Goal: Check status: Verify the current state of an ongoing process or item

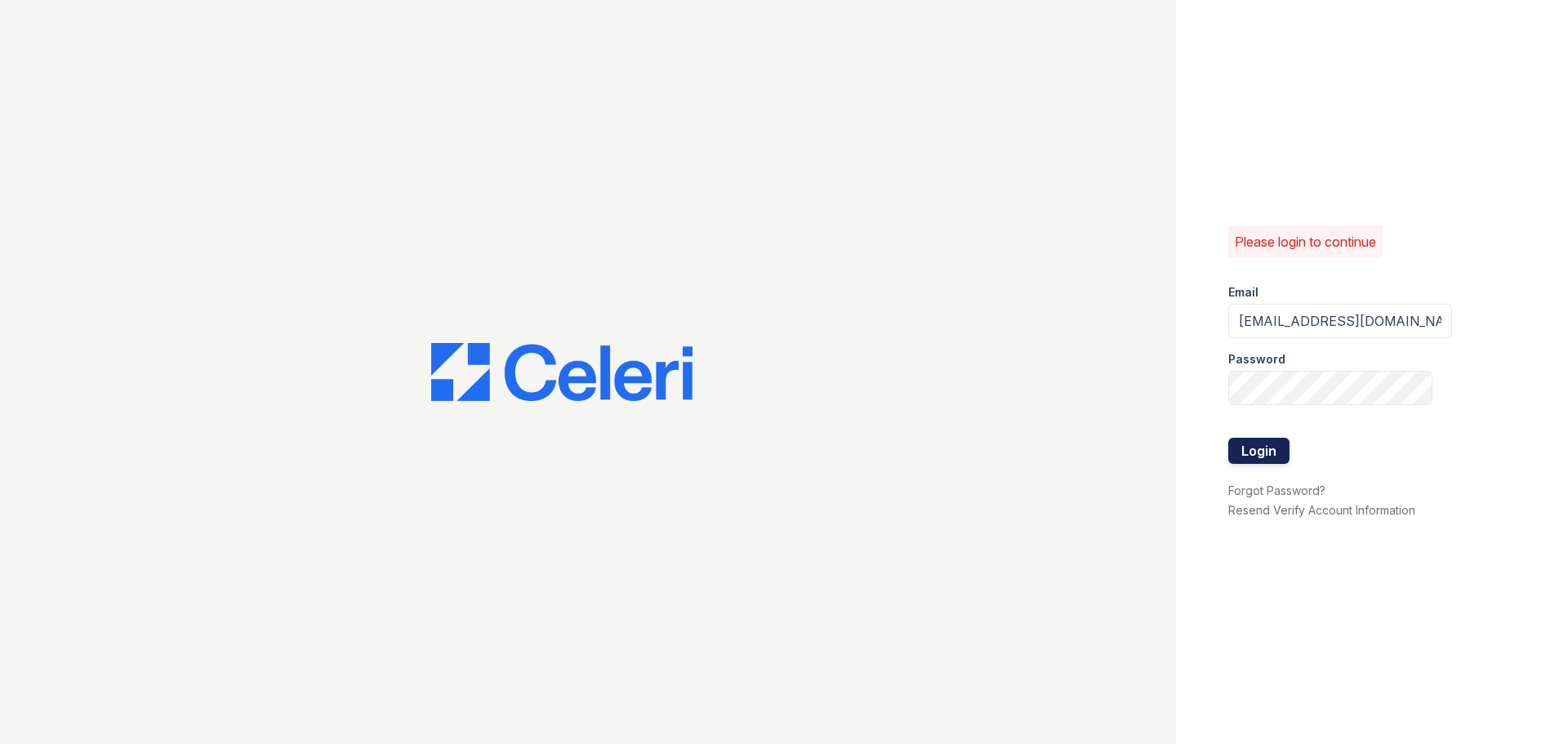
click at [1272, 454] on button "Login" at bounding box center [1259, 451] width 61 height 26
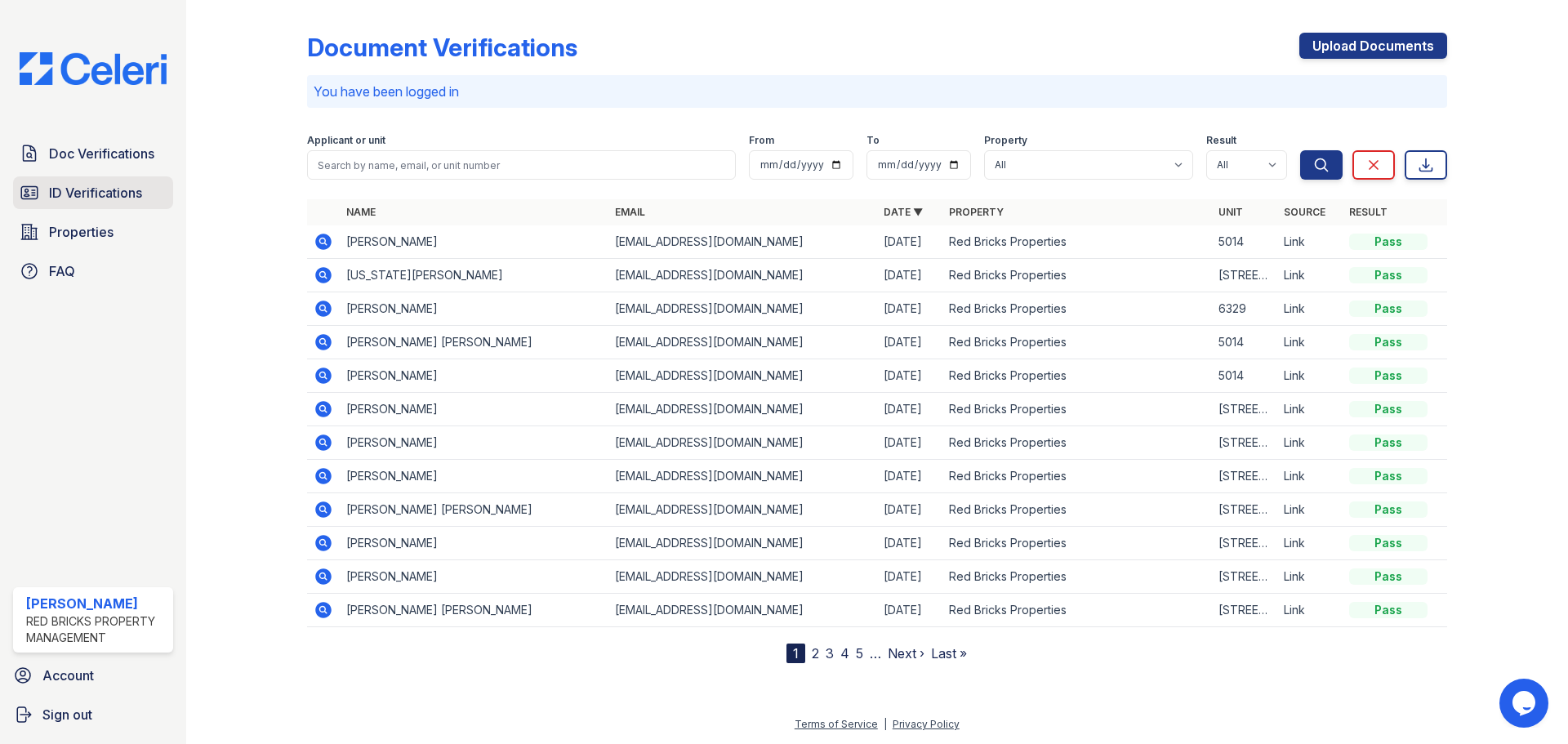
click at [111, 197] on span "ID Verifications" at bounding box center [96, 193] width 93 height 20
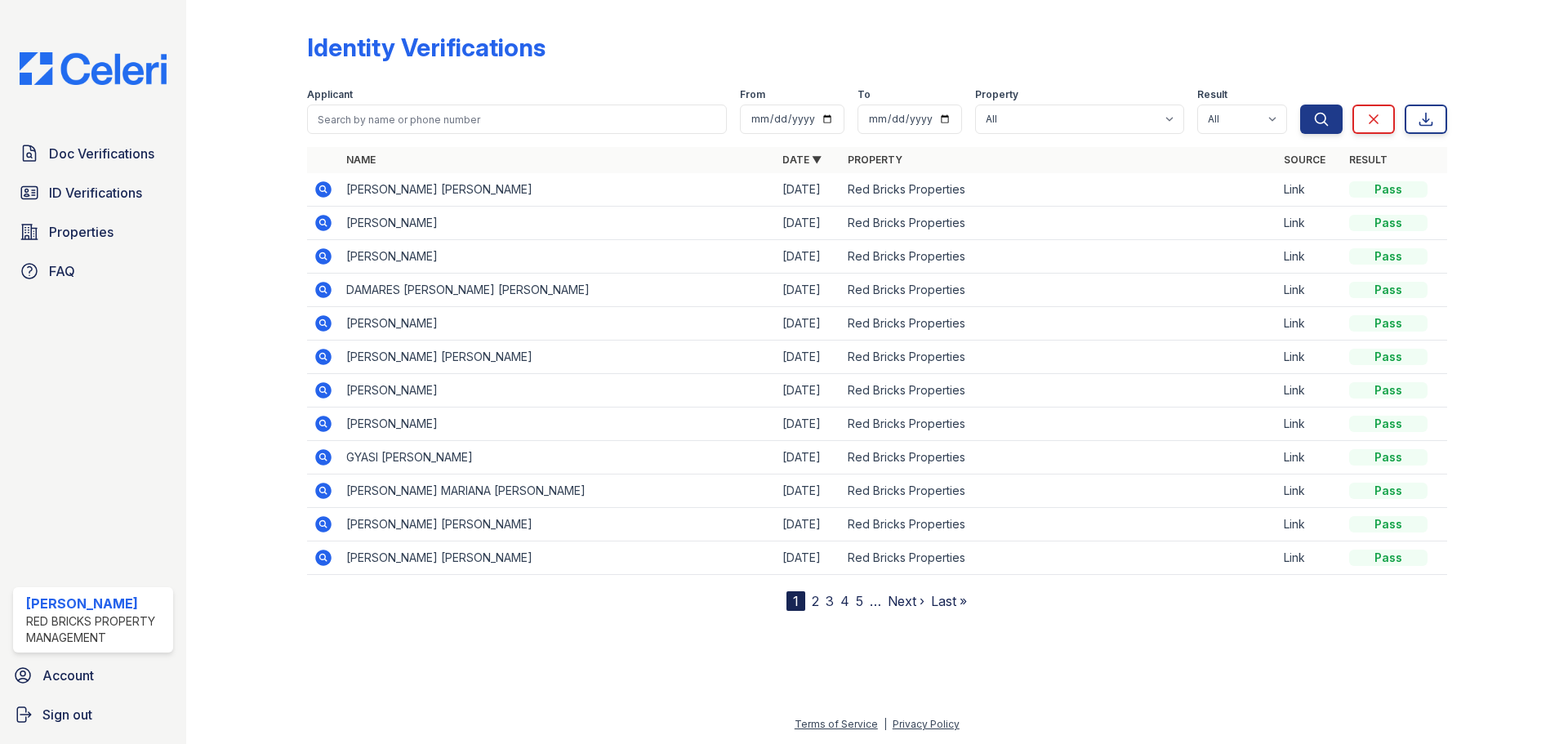
click at [316, 290] on icon at bounding box center [323, 290] width 16 height 16
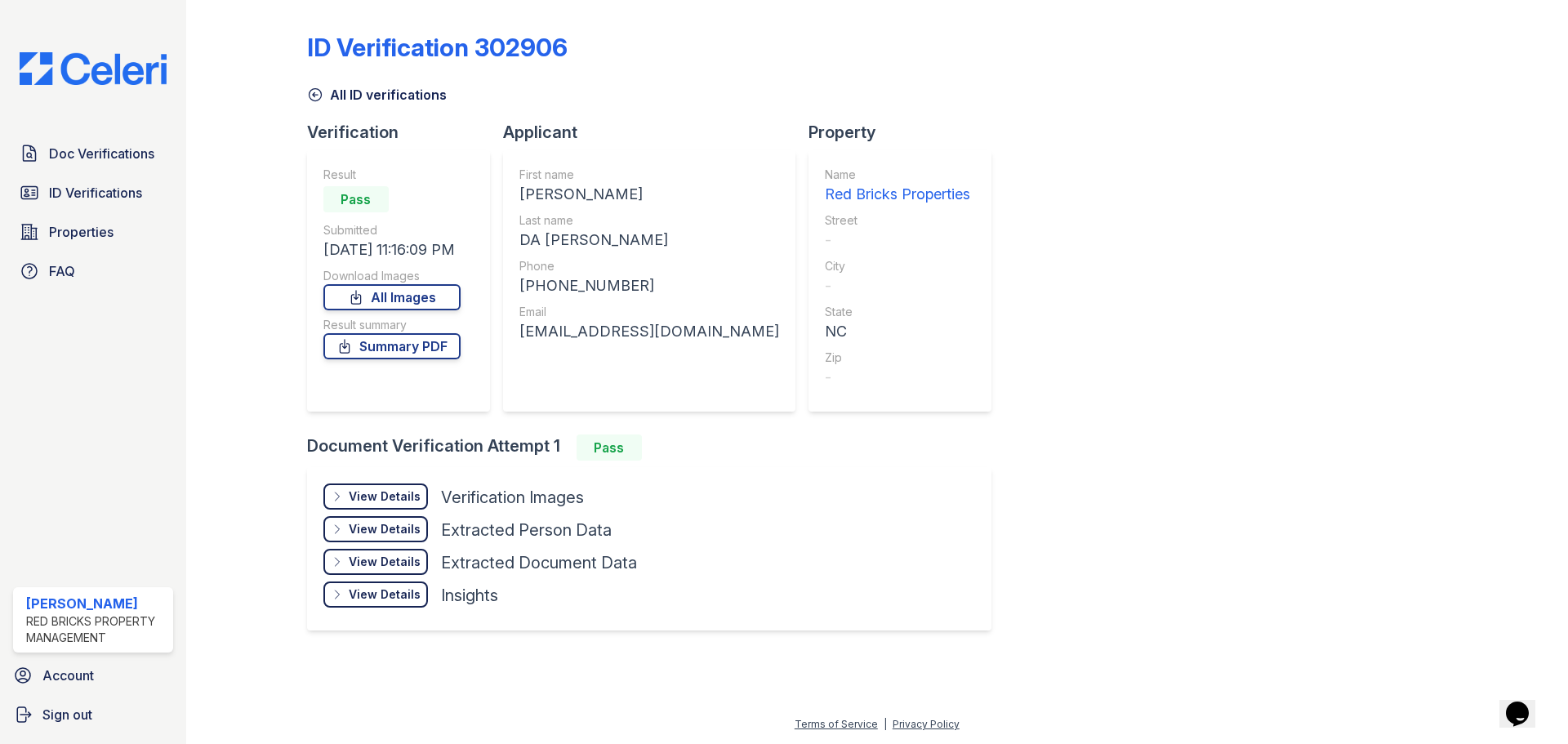
click at [362, 503] on div "View Details" at bounding box center [384, 497] width 72 height 16
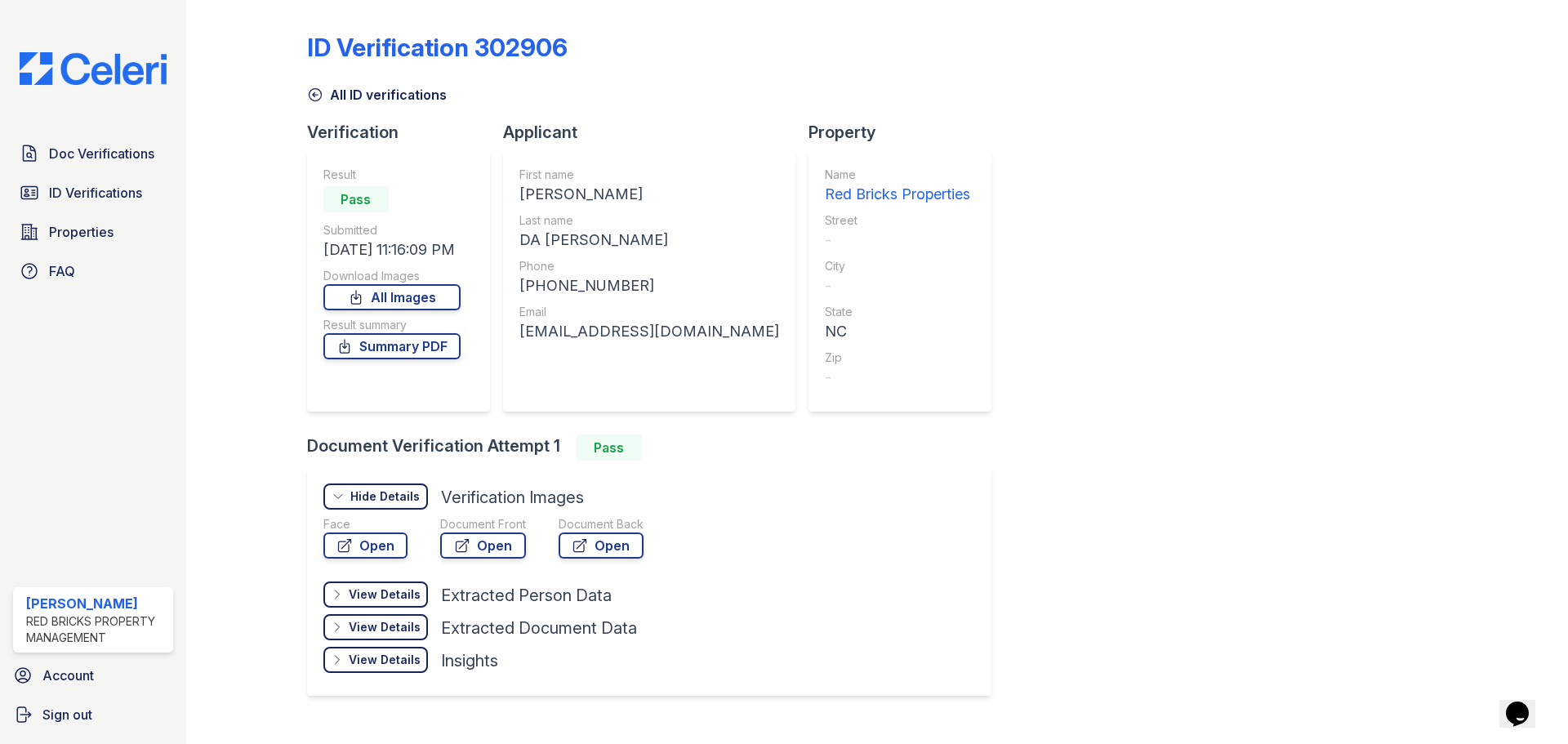
scroll to position [30, 0]
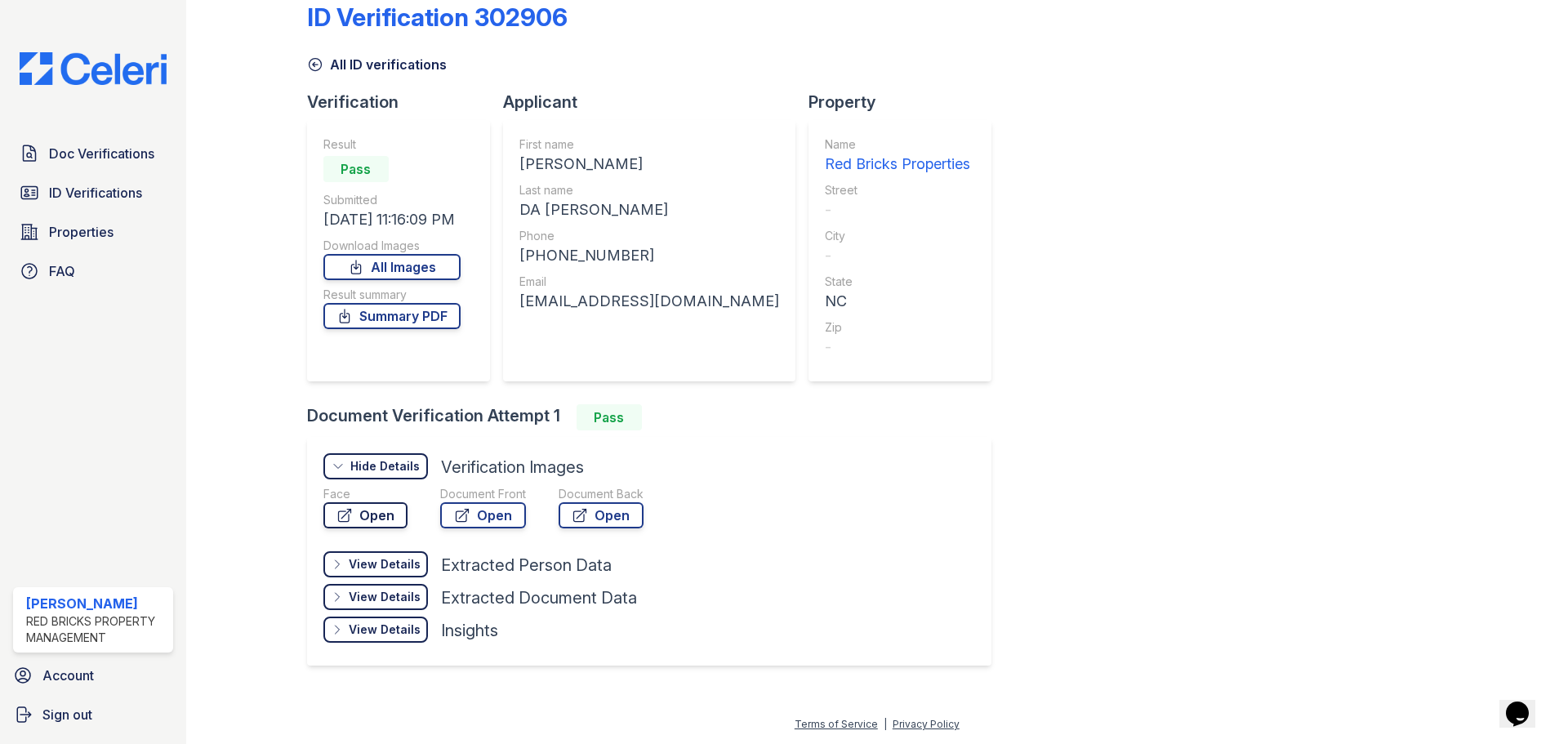
click at [366, 523] on link "Open" at bounding box center [366, 515] width 84 height 26
click at [478, 519] on link "Open" at bounding box center [483, 515] width 86 height 26
click at [118, 165] on link "Doc Verifications" at bounding box center [93, 153] width 160 height 32
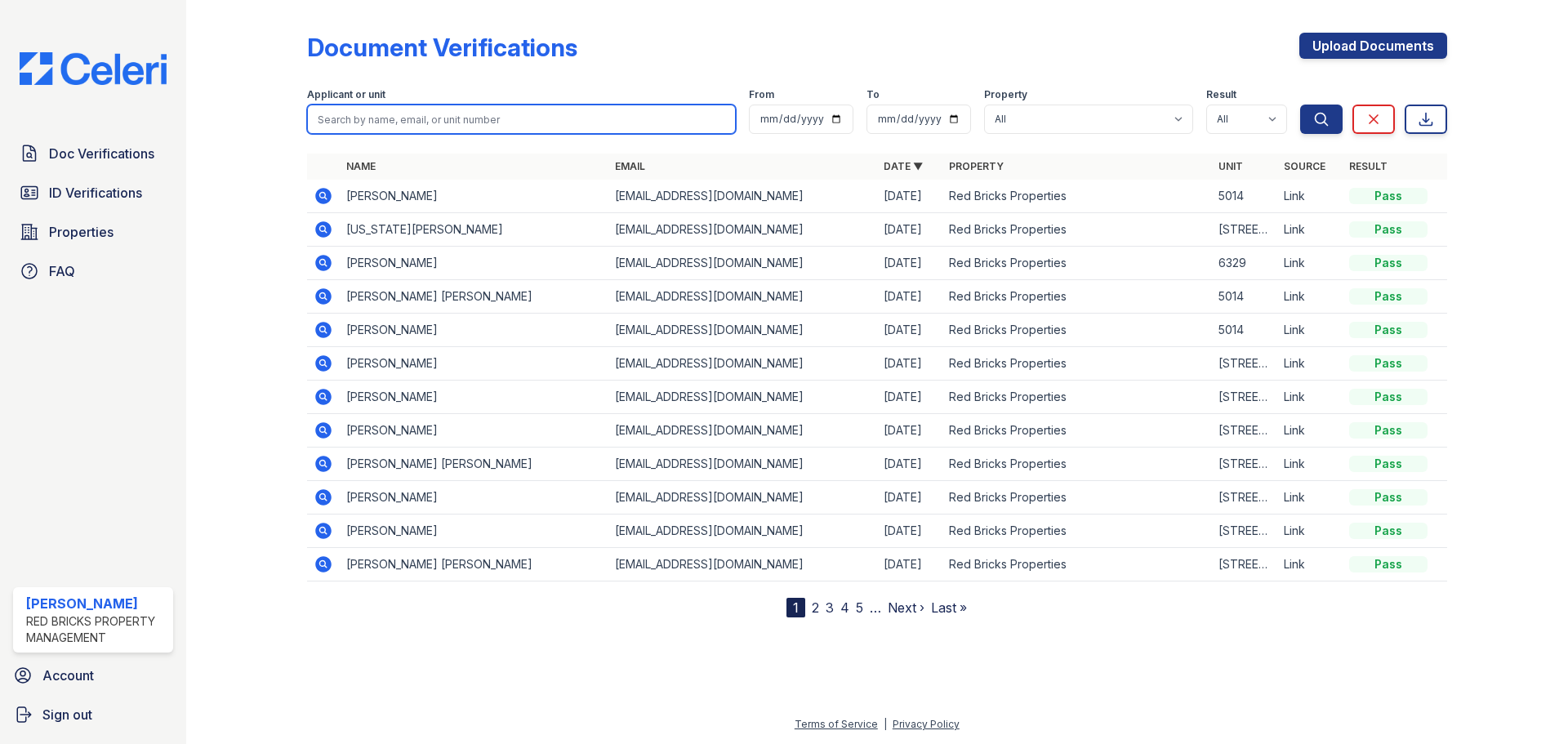
click at [431, 122] on input "search" at bounding box center [521, 119] width 429 height 30
click at [330, 266] on icon at bounding box center [323, 263] width 16 height 16
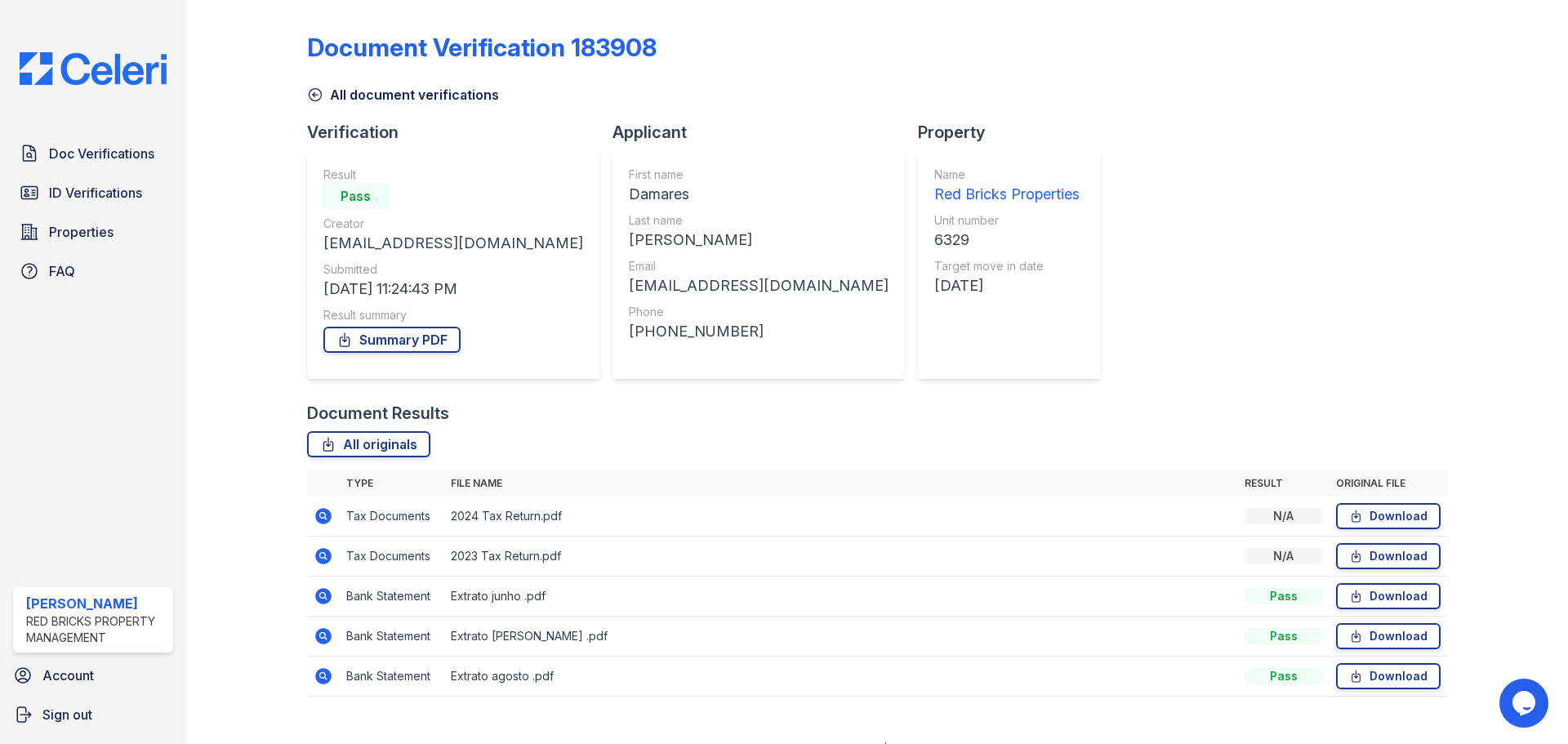
scroll to position [24, 0]
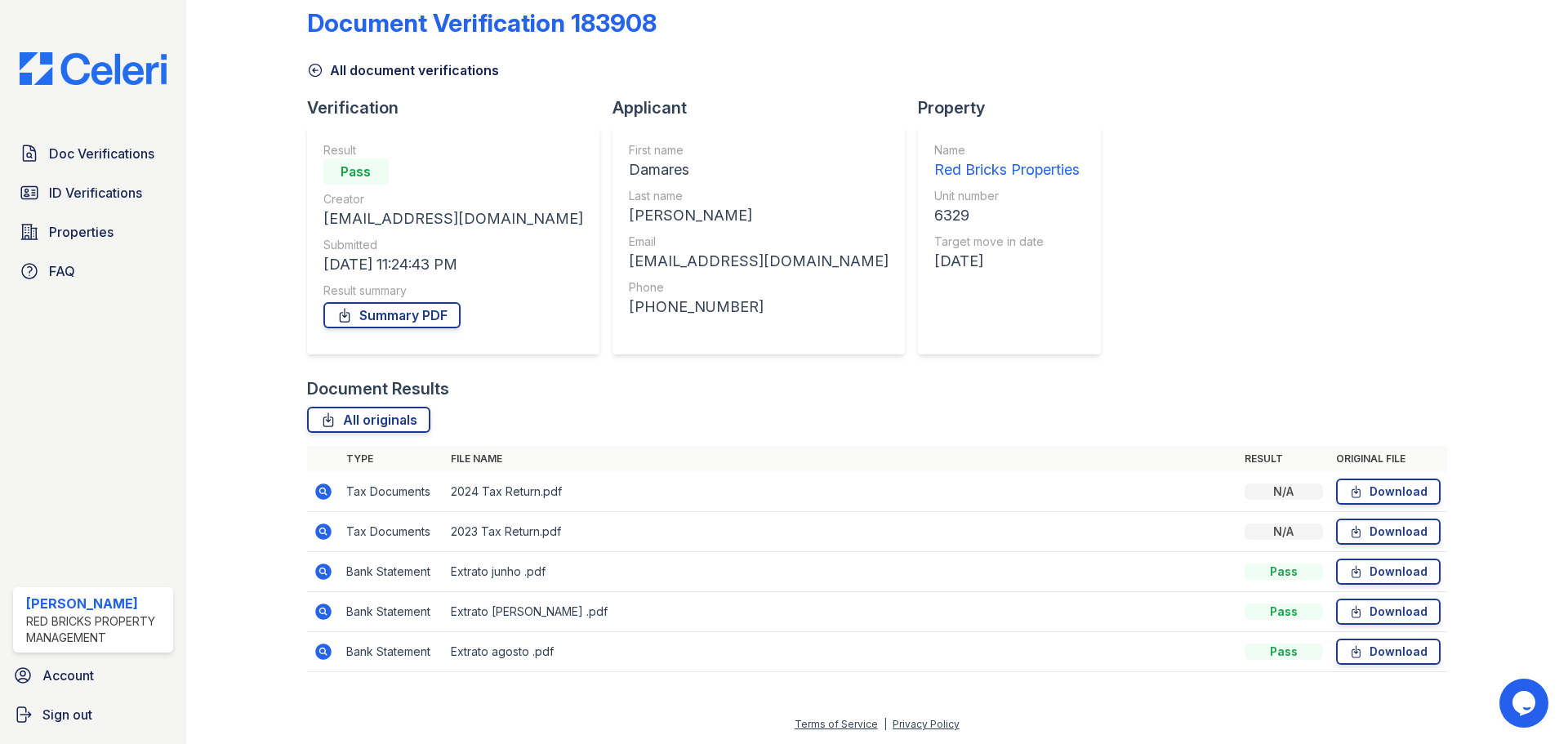
click at [323, 652] on icon at bounding box center [322, 651] width 4 height 4
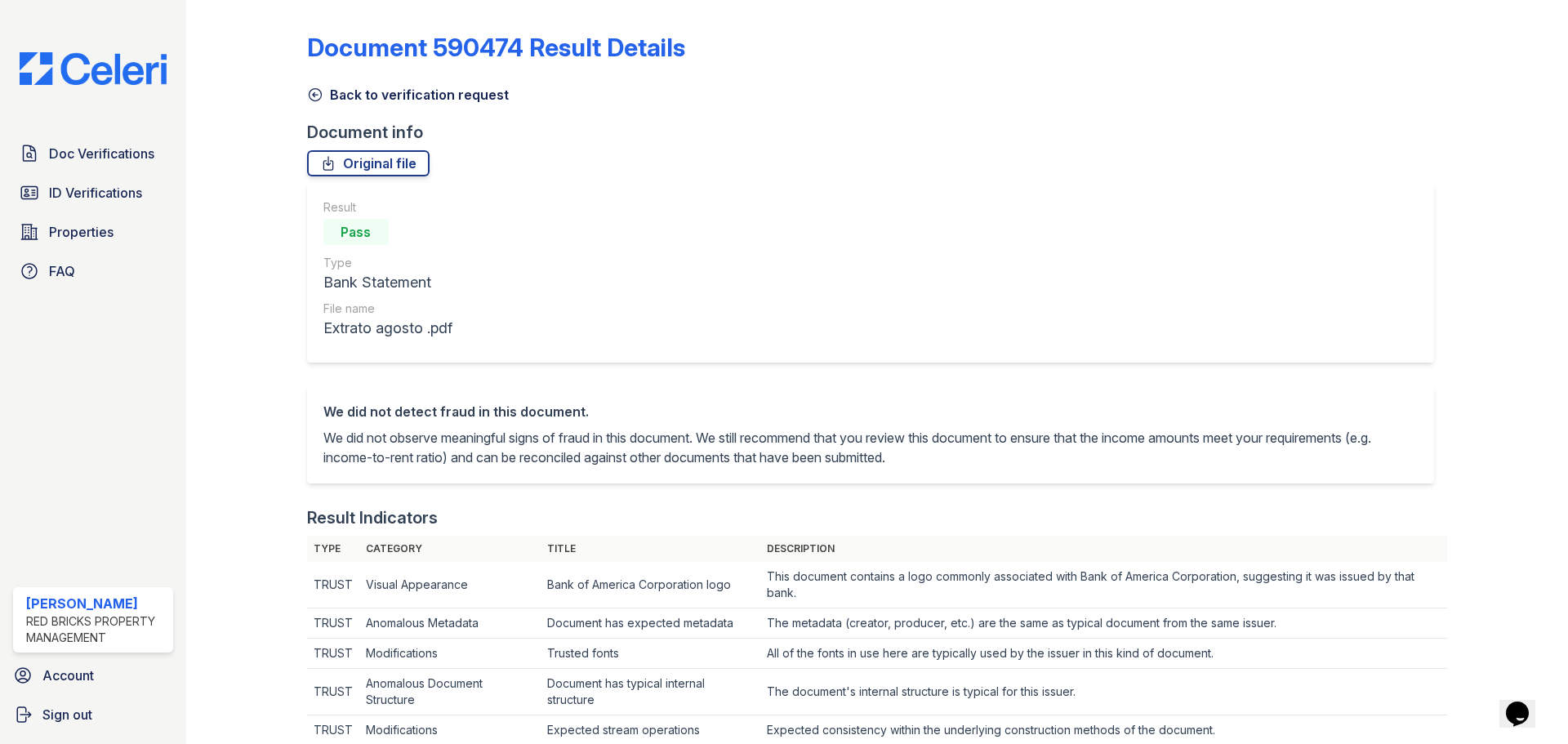
click at [318, 97] on icon at bounding box center [315, 95] width 16 height 16
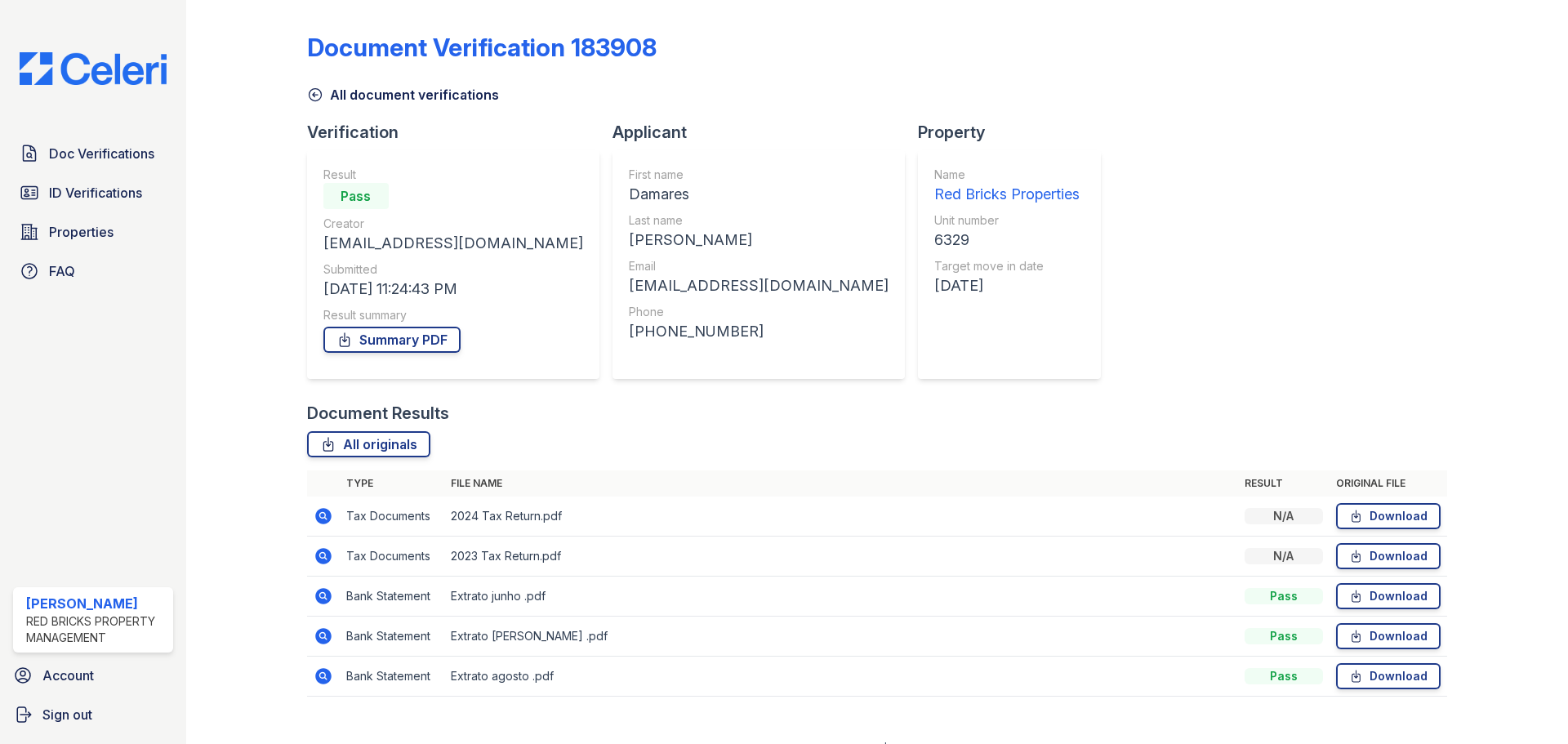
scroll to position [24, 0]
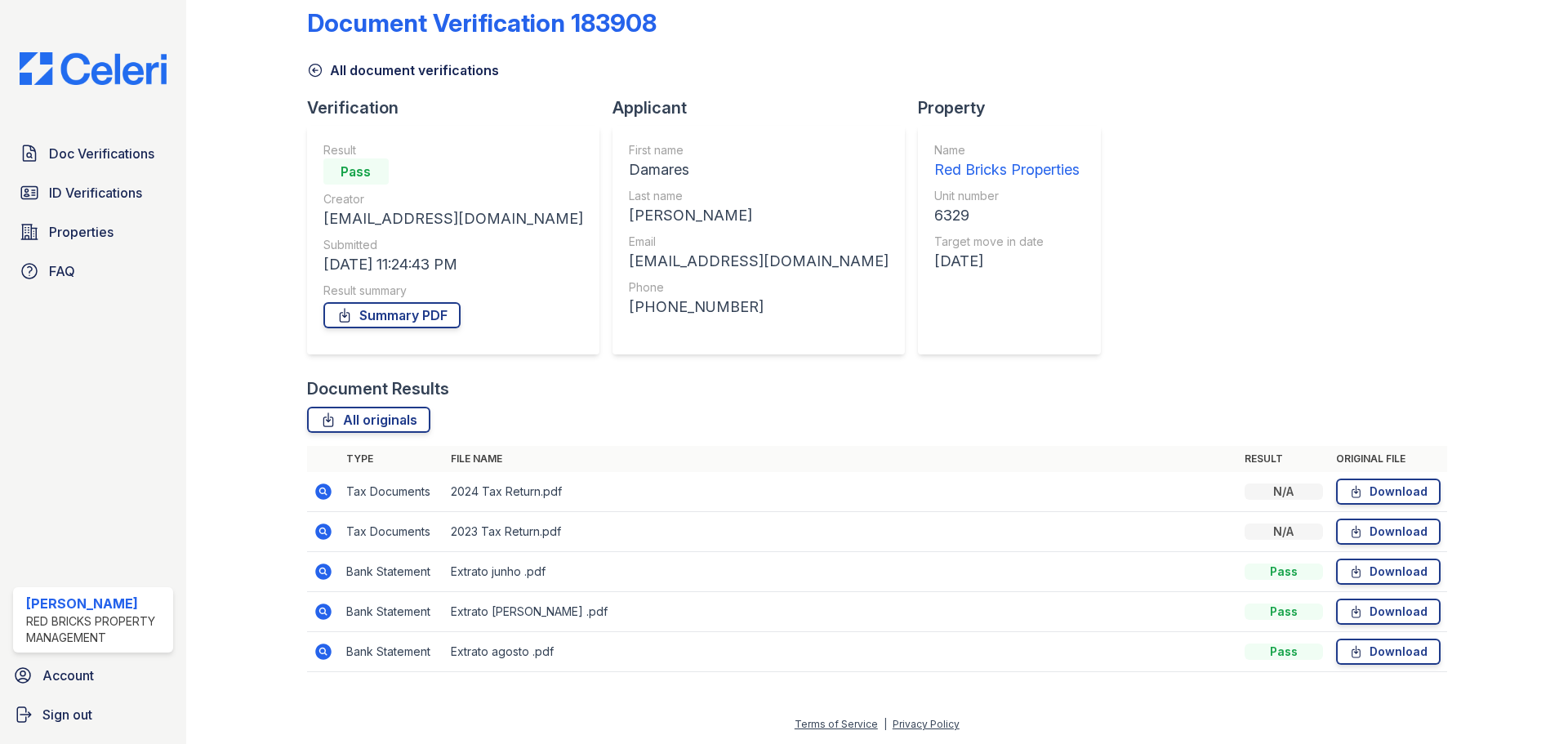
click at [324, 614] on icon at bounding box center [323, 612] width 20 height 20
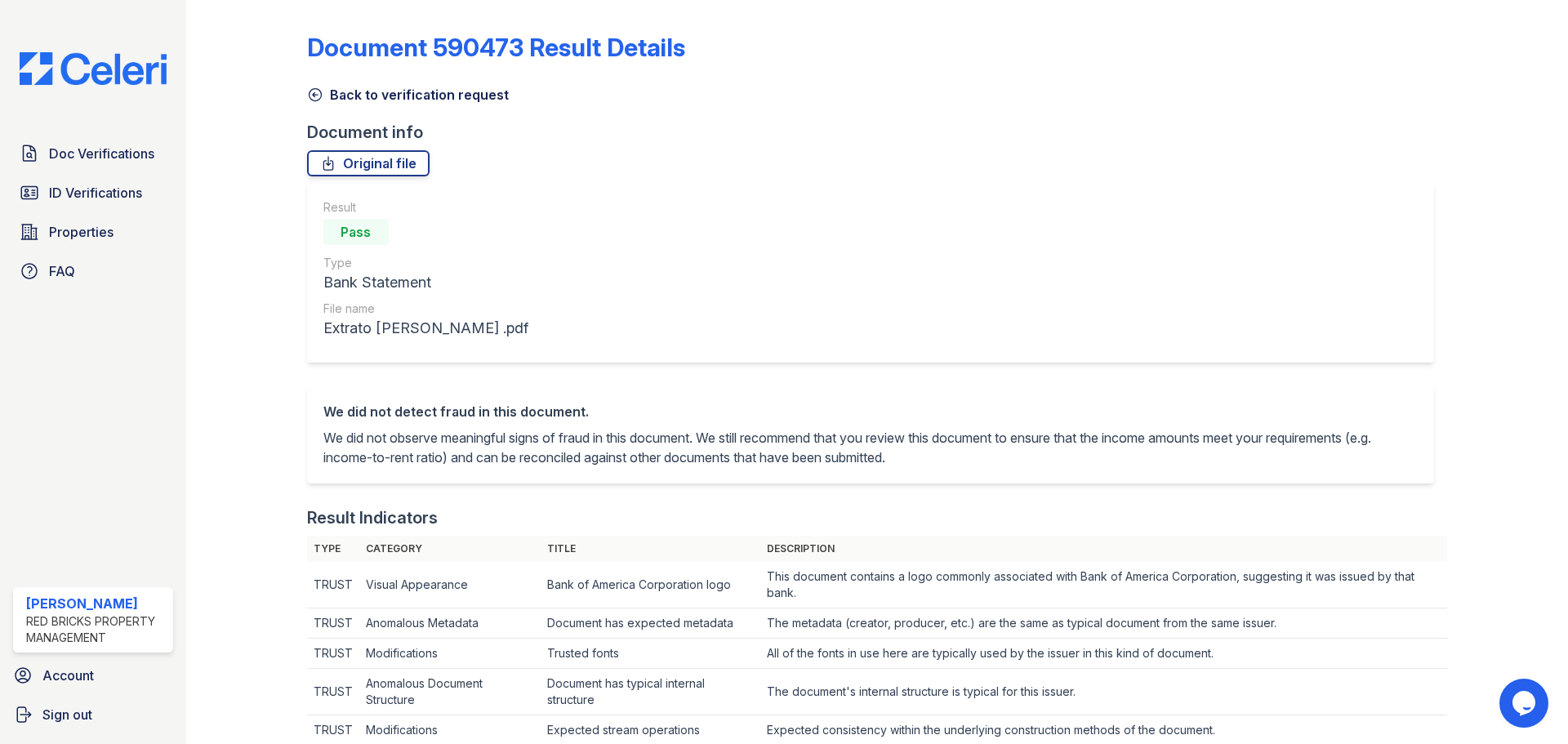
drag, startPoint x: 311, startPoint y: 94, endPoint x: 291, endPoint y: 130, distance: 41.2
click at [311, 94] on icon at bounding box center [315, 95] width 16 height 16
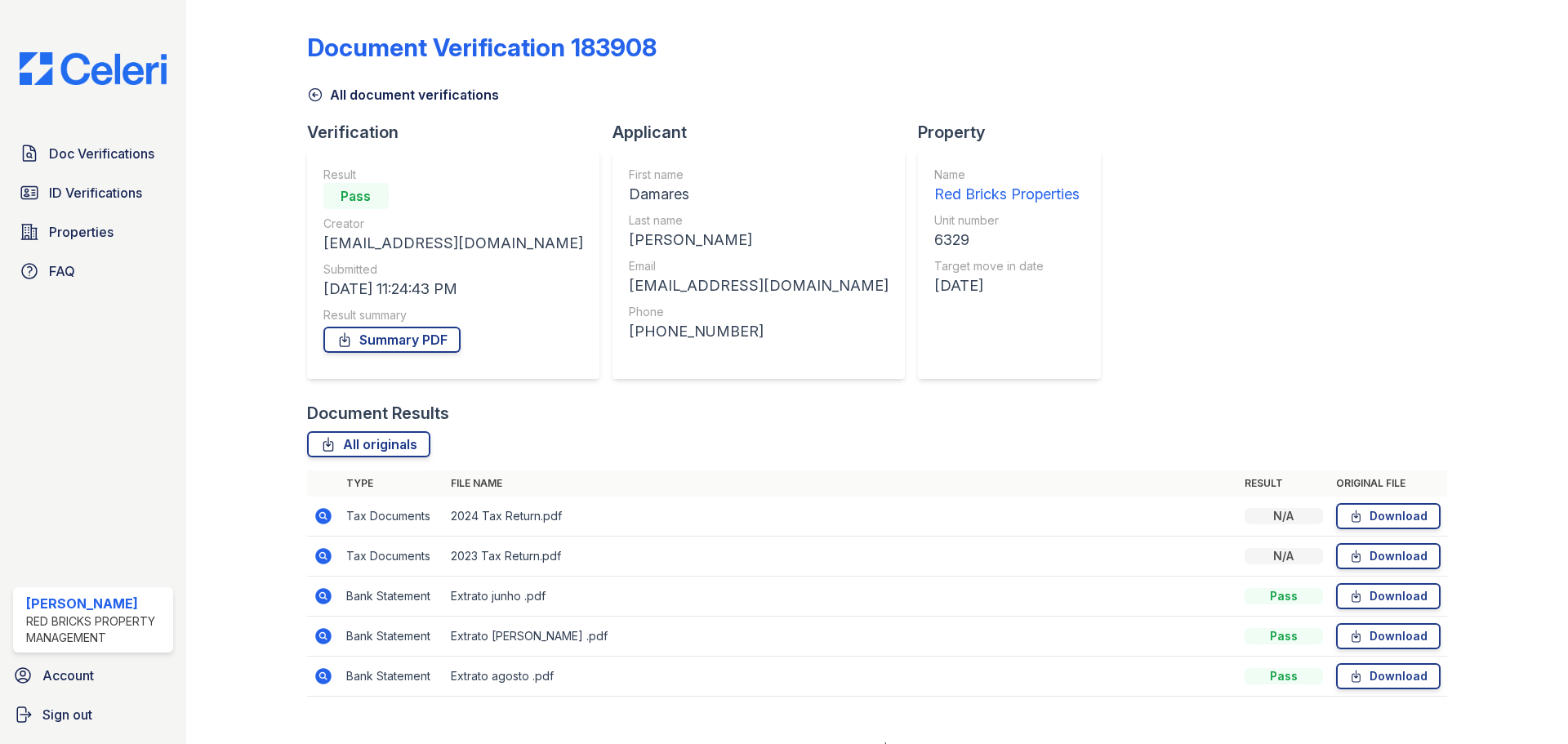
click at [323, 595] on icon at bounding box center [322, 595] width 4 height 4
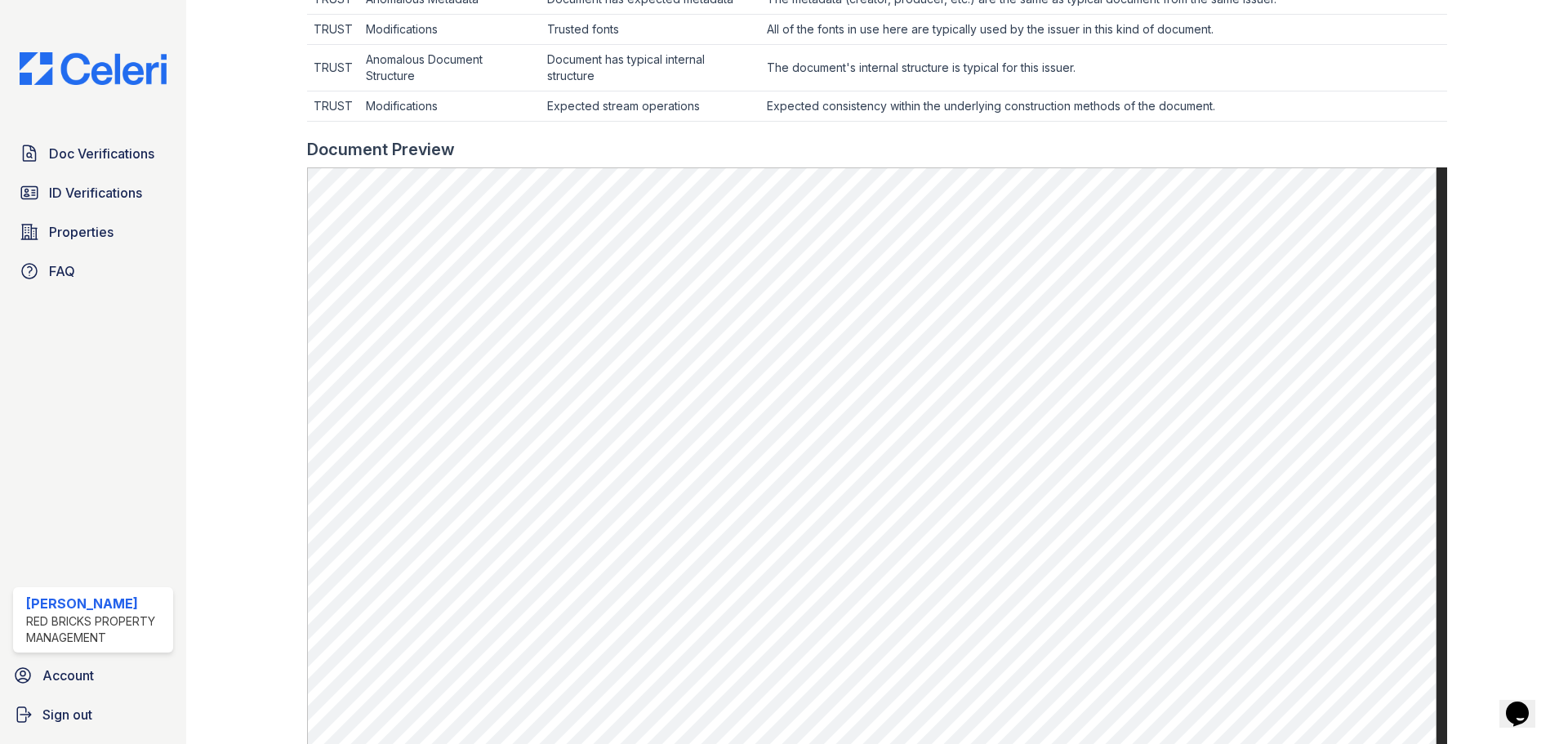
scroll to position [735, 0]
